Goal: Task Accomplishment & Management: Manage account settings

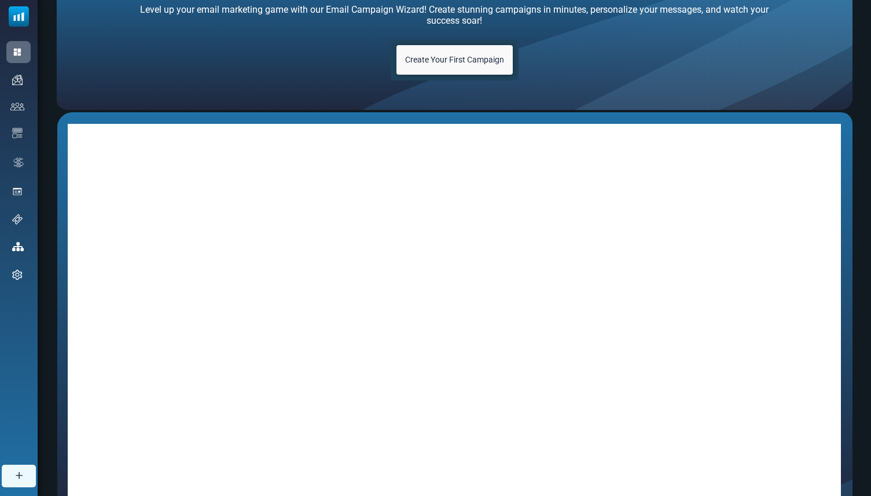
scroll to position [14, 0]
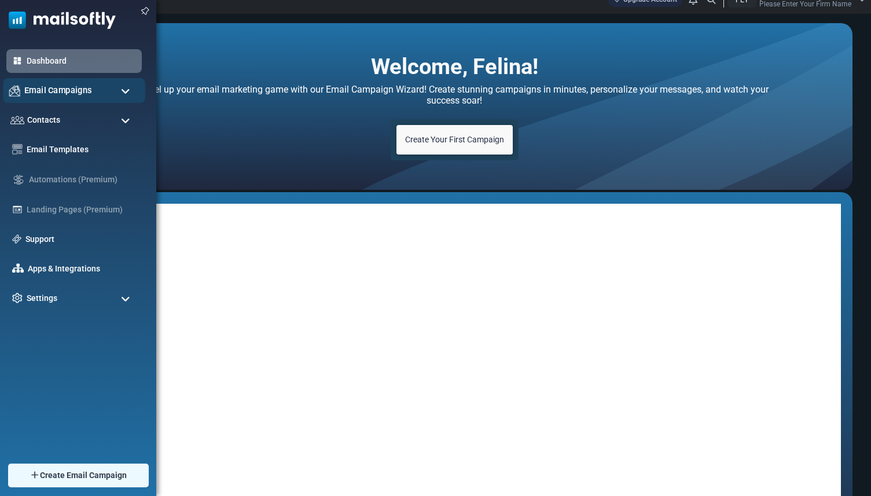
click at [38, 85] on span "Email Campaigns" at bounding box center [58, 90] width 68 height 13
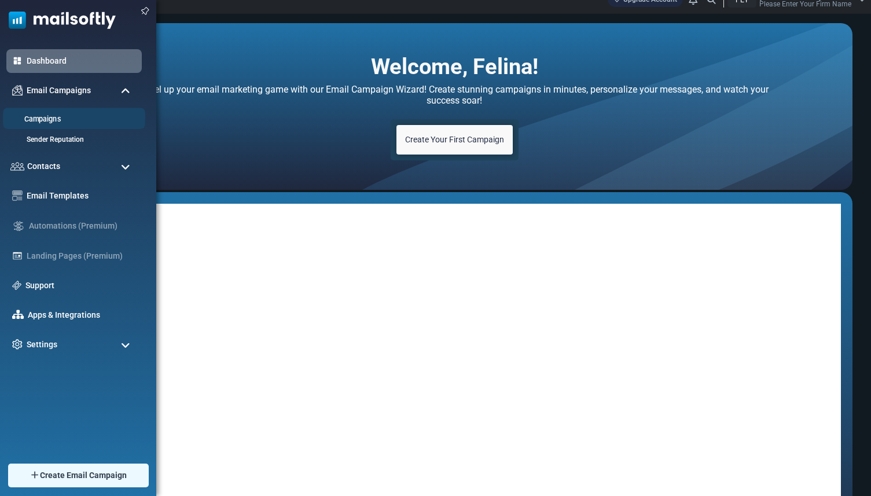
click at [49, 119] on link "Campaigns" at bounding box center [72, 119] width 139 height 11
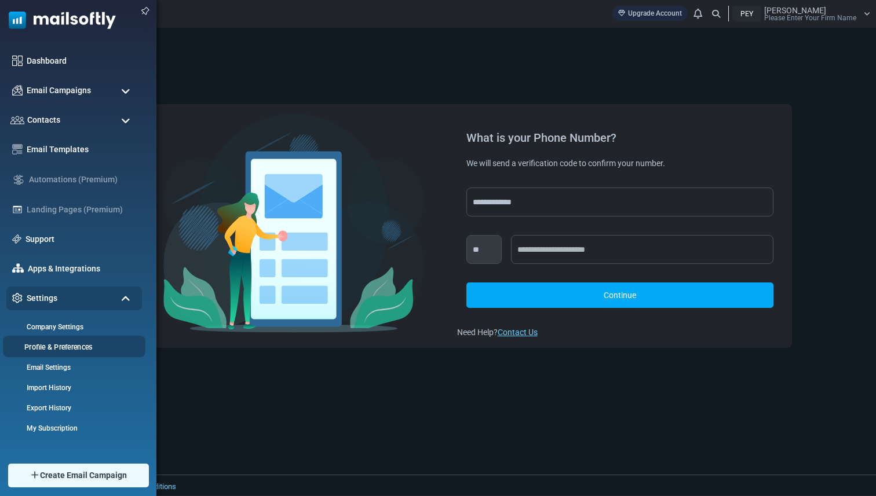
click at [58, 350] on link "Profile & Preferences" at bounding box center [72, 347] width 139 height 11
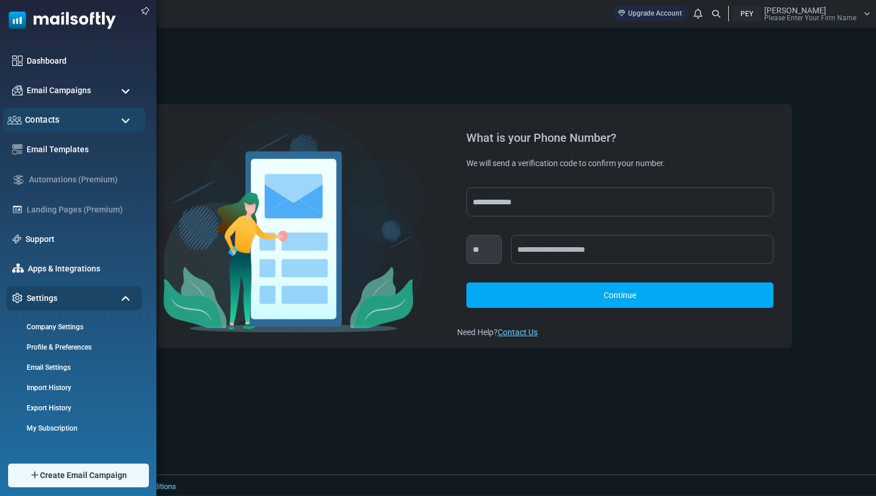
click at [69, 115] on div "Contacts" at bounding box center [74, 120] width 142 height 25
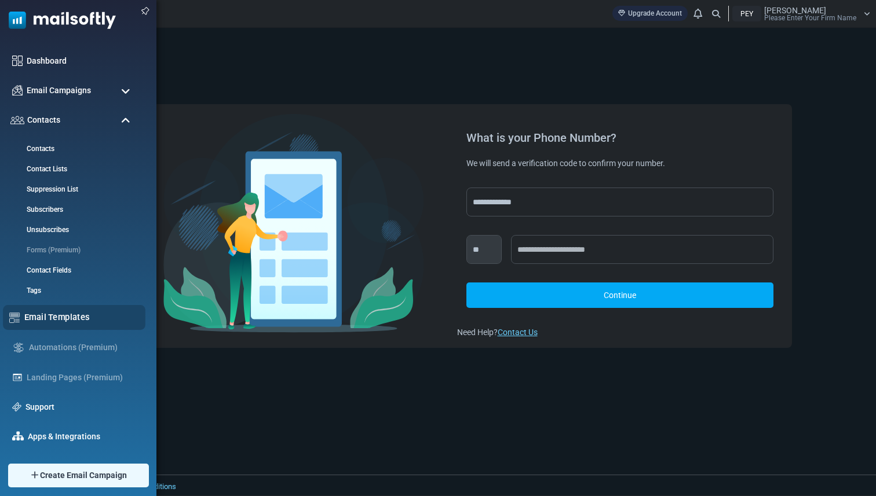
click at [64, 316] on link "Email Templates" at bounding box center [81, 317] width 115 height 13
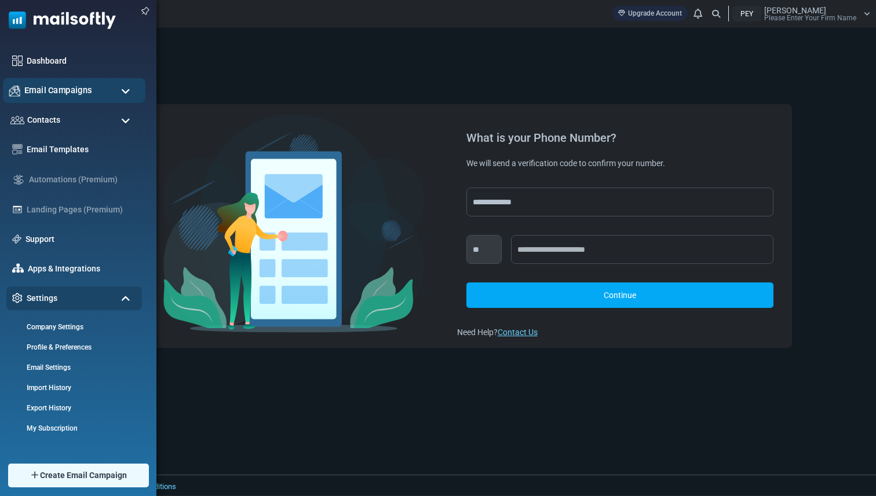
click at [106, 90] on div "Email Campaigns" at bounding box center [74, 90] width 142 height 25
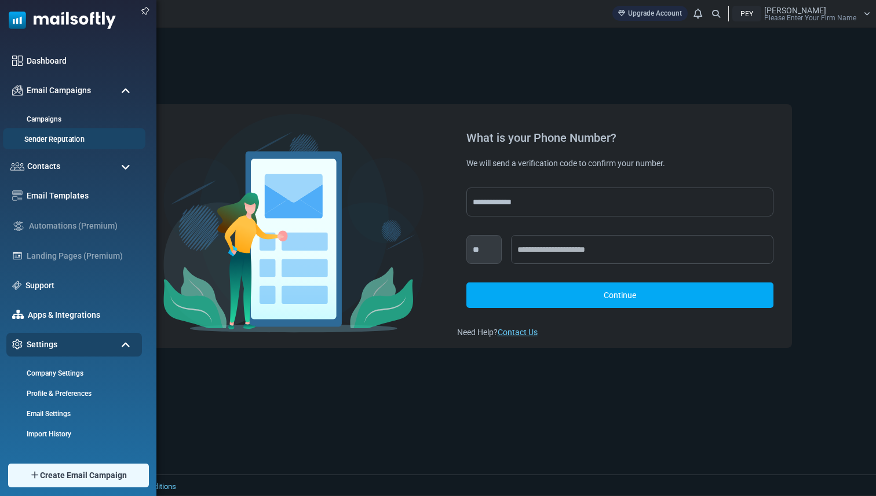
click at [104, 135] on link "Sender Reputation" at bounding box center [72, 139] width 139 height 11
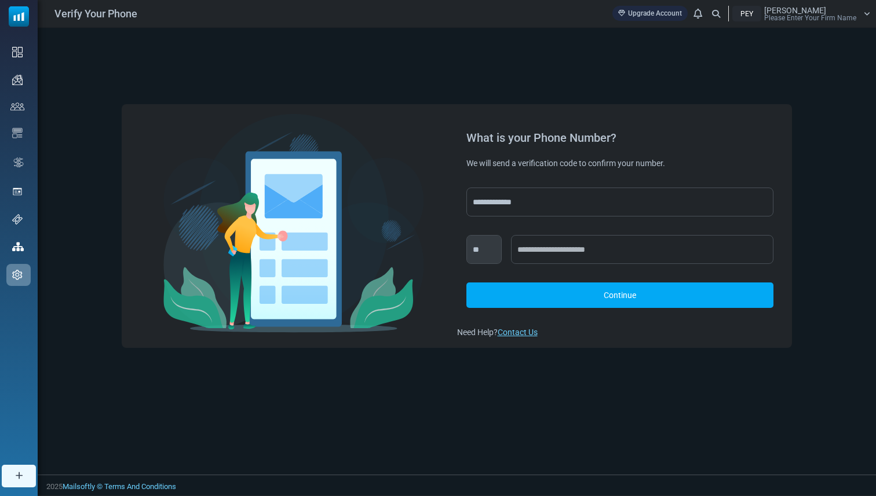
click at [542, 324] on div "**********" at bounding box center [620, 225] width 326 height 225
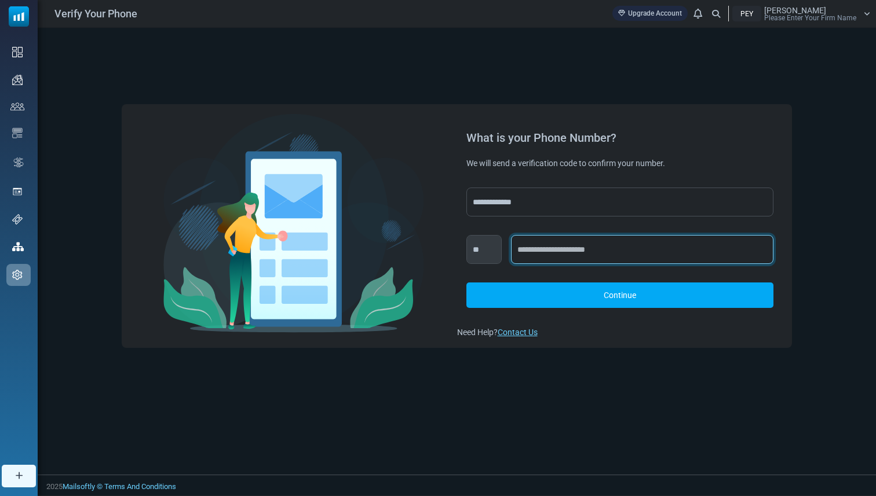
click at [563, 258] on input "text" at bounding box center [642, 249] width 262 height 29
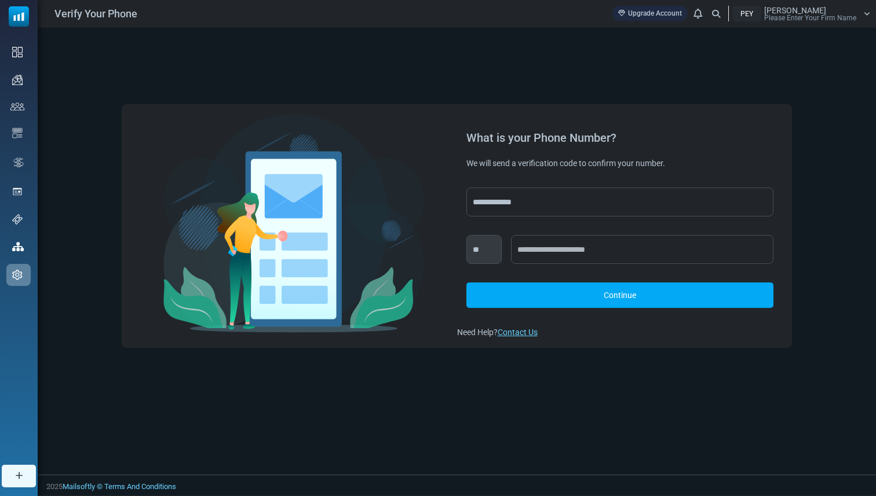
click at [140, 6] on div "Verify Your Phone Upgrade Account Notifications PEY Felina Ozy Please Enter You…" at bounding box center [456, 14] width 826 height 16
click at [111, 13] on span "Verify Your Phone" at bounding box center [95, 14] width 83 height 16
